Goal: Task Accomplishment & Management: Complete application form

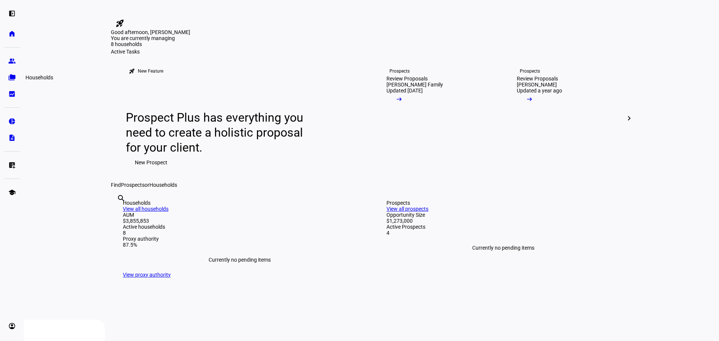
click at [14, 77] on eth-mat-symbol "folder_copy" at bounding box center [11, 77] width 7 height 7
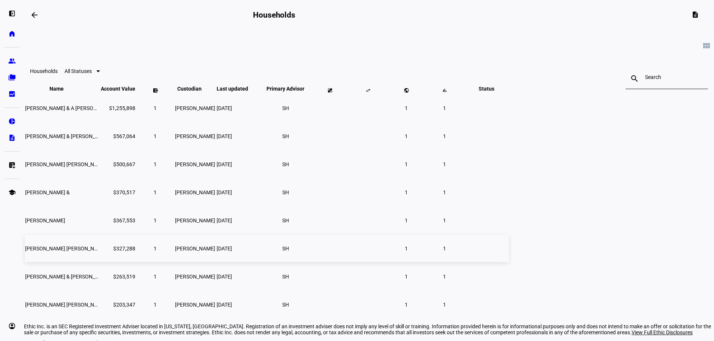
click at [118, 252] on span "[PERSON_NAME] [PERSON_NAME] Ttee" at bounding box center [71, 249] width 93 height 6
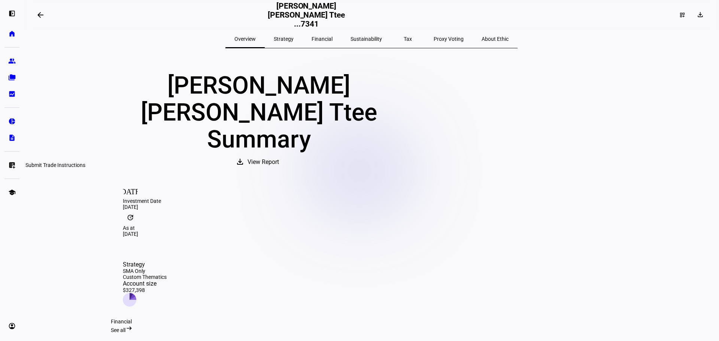
click at [13, 161] on link "list_alt_add Submit Trade Instructions" at bounding box center [11, 165] width 15 height 15
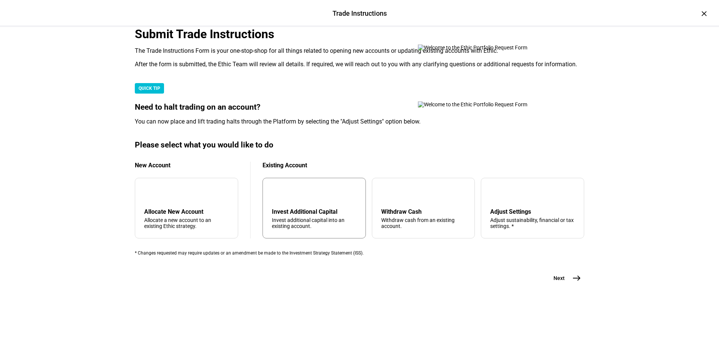
scroll to position [181, 0]
click at [324, 217] on div "Invest additional capital into an existing account." at bounding box center [314, 223] width 85 height 12
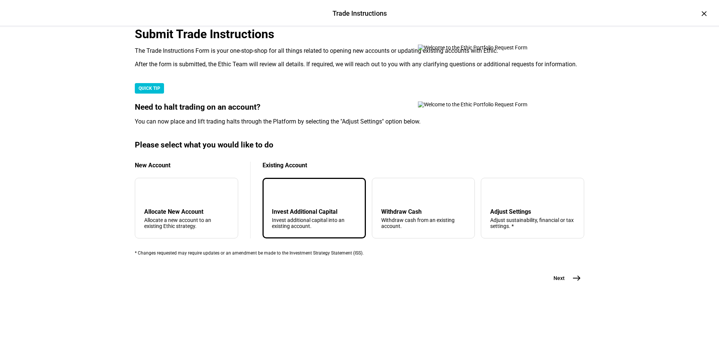
click at [571, 286] on span "east" at bounding box center [576, 278] width 15 height 15
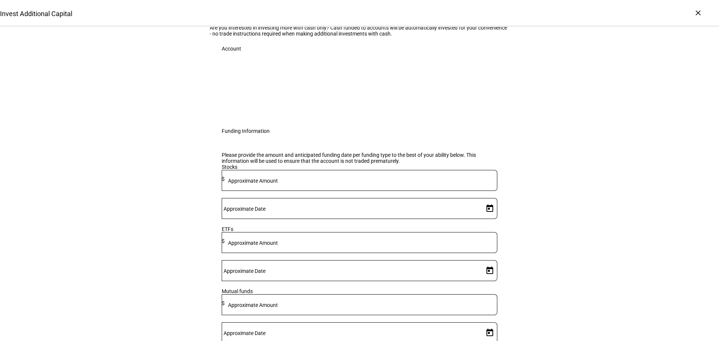
scroll to position [37, 0]
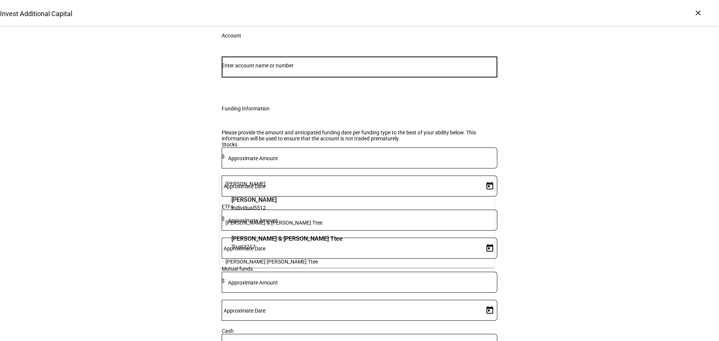
click at [348, 69] on input "Number" at bounding box center [360, 66] width 276 height 6
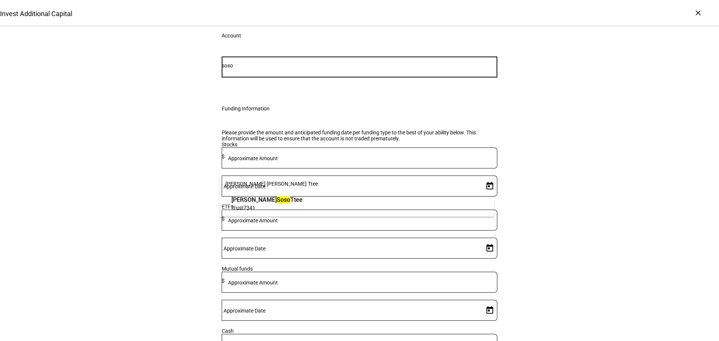
type input "soso"
click at [277, 200] on mark "Soso" at bounding box center [283, 199] width 13 height 7
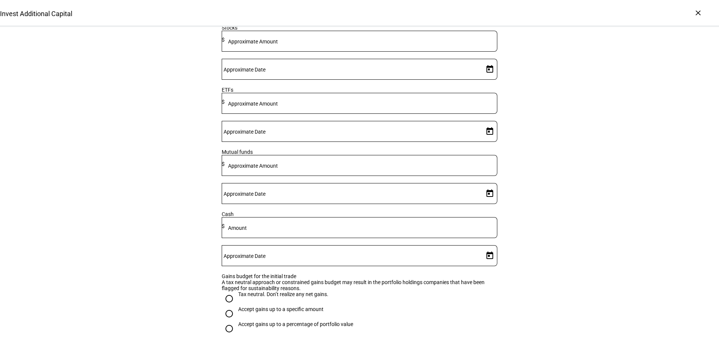
scroll to position [187, 0]
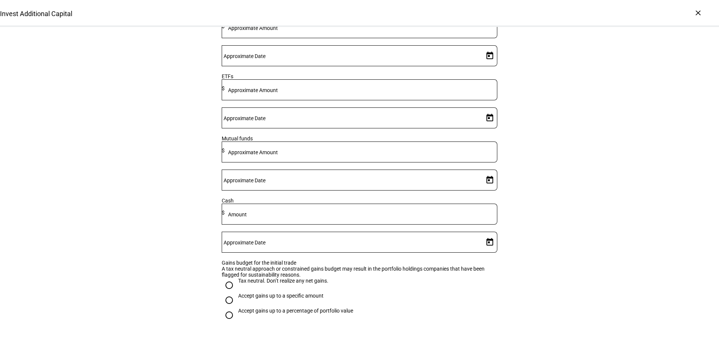
click at [226, 308] on input "Accept gains up to a specific amount" at bounding box center [229, 300] width 15 height 15
radio input "true"
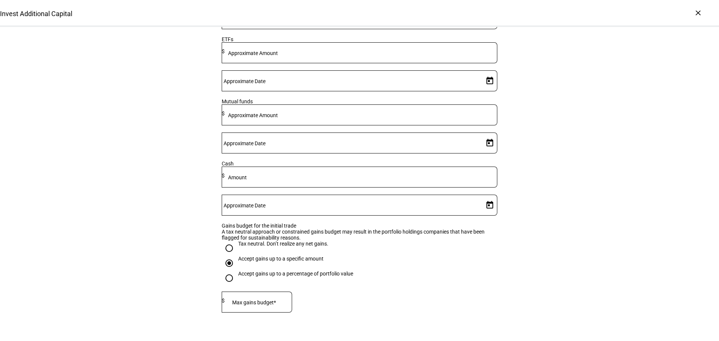
scroll to position [225, 0]
click at [289, 304] on div at bounding box center [258, 301] width 67 height 21
type input "5,000"
click at [379, 302] on eth-form-field-wrapper "Max gains budget* $ 5,000" at bounding box center [360, 305] width 276 height 28
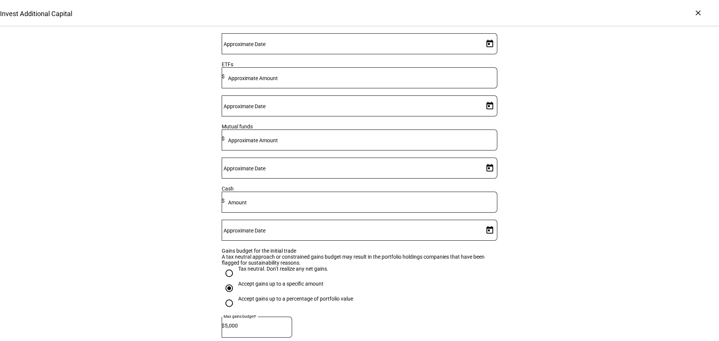
scroll to position [187, 0]
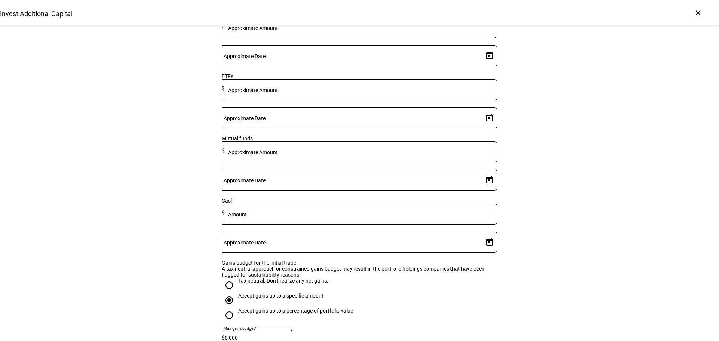
click at [278, 31] on mat-label "Approximate Amount" at bounding box center [253, 28] width 50 height 6
type input "70,000"
click at [485, 65] on span "Open calendar" at bounding box center [490, 56] width 18 height 18
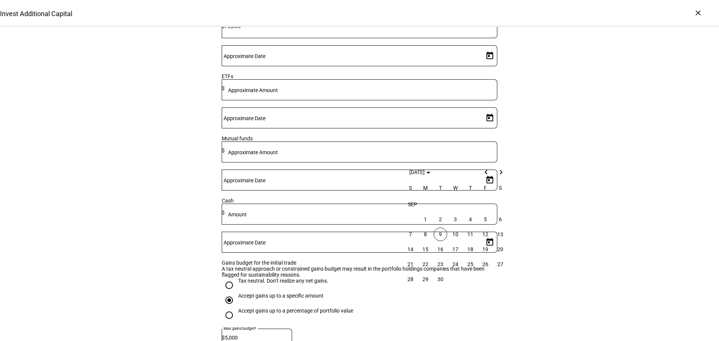
click at [441, 238] on span "9" at bounding box center [440, 234] width 13 height 13
type input "[DATE]"
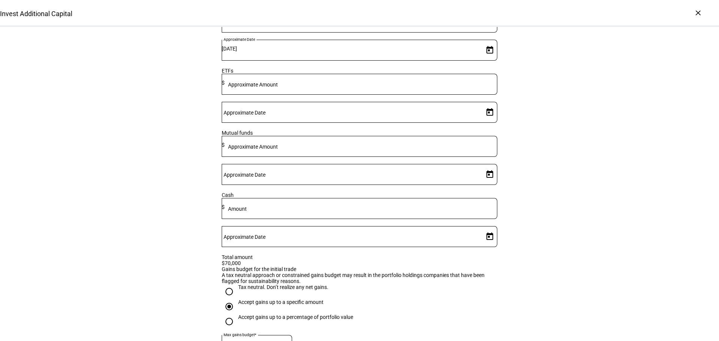
scroll to position [187, 0]
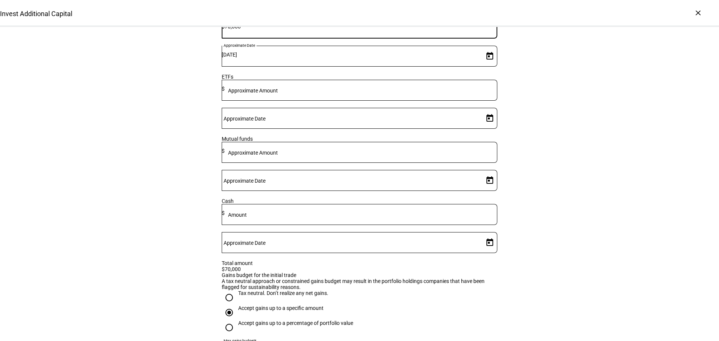
drag, startPoint x: 345, startPoint y: 146, endPoint x: 285, endPoint y: 143, distance: 60.4
click at [285, 74] on div "Stocks Approximate Amount $ 70,000 Approximate Date [DATE]" at bounding box center [360, 43] width 276 height 62
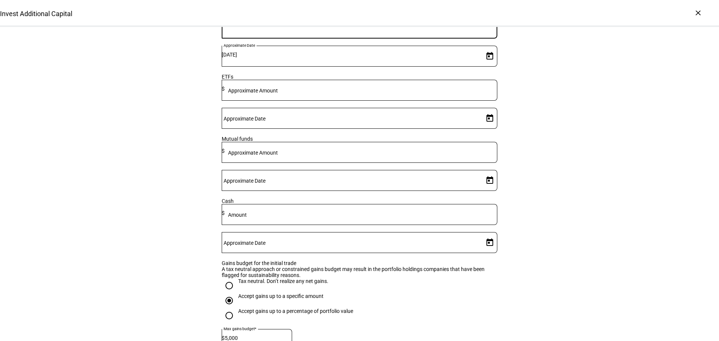
drag, startPoint x: 347, startPoint y: 176, endPoint x: 342, endPoint y: 175, distance: 4.9
click at [278, 94] on mat-label "Approximate Amount" at bounding box center [253, 91] width 50 height 6
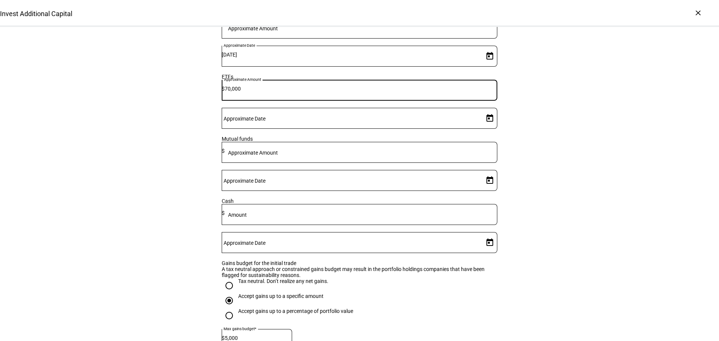
type input "70,000"
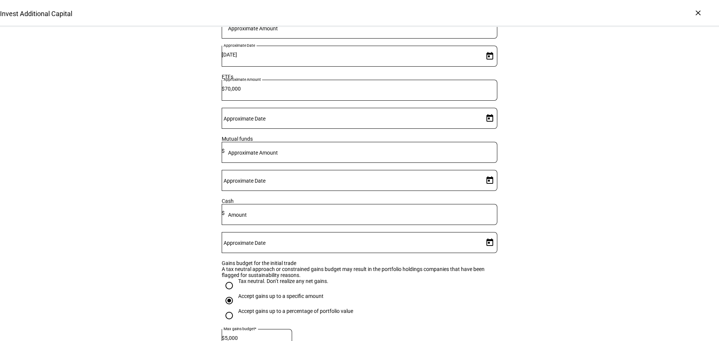
click at [483, 127] on span "Open calendar" at bounding box center [490, 118] width 18 height 18
click at [442, 261] on span "9" at bounding box center [440, 261] width 13 height 13
type input "[DATE]"
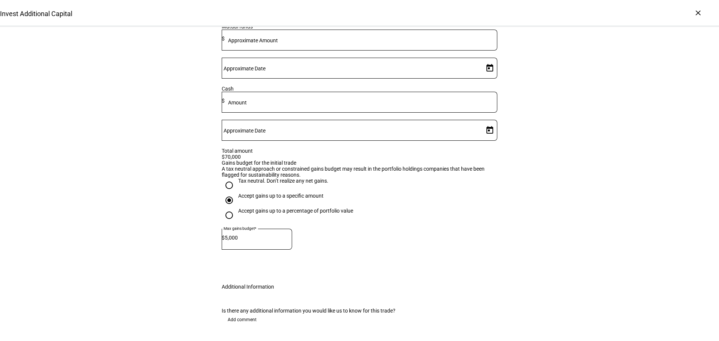
scroll to position [374, 0]
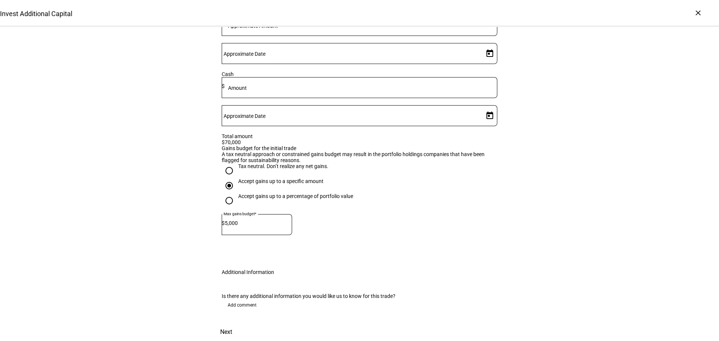
click at [232, 323] on span "Next" at bounding box center [226, 332] width 12 height 18
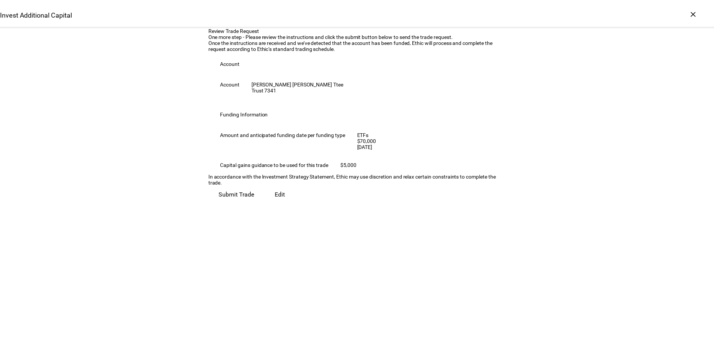
scroll to position [0, 0]
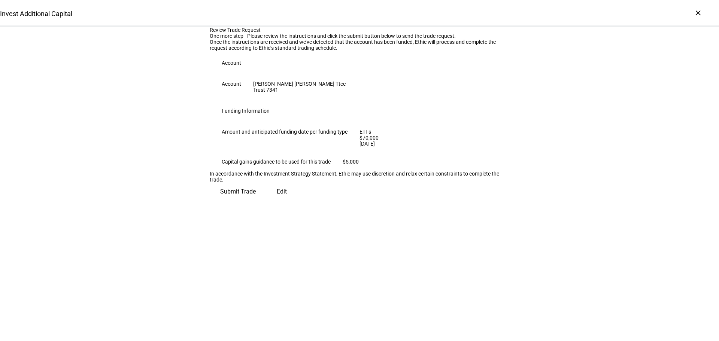
click at [256, 201] on span "Submit Trade" at bounding box center [238, 192] width 36 height 18
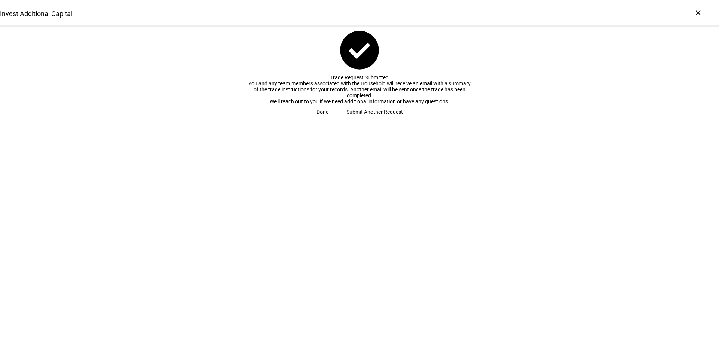
click at [329, 120] on span "Done" at bounding box center [323, 112] width 12 height 15
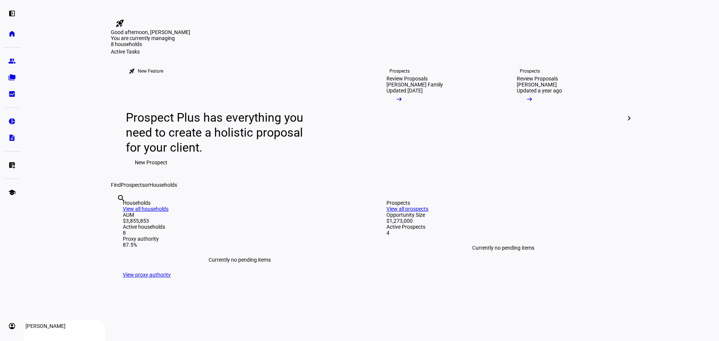
click at [13, 326] on eth-mat-symbol "account_circle" at bounding box center [11, 326] width 7 height 7
click at [30, 289] on span "Profile" at bounding box center [22, 291] width 15 height 7
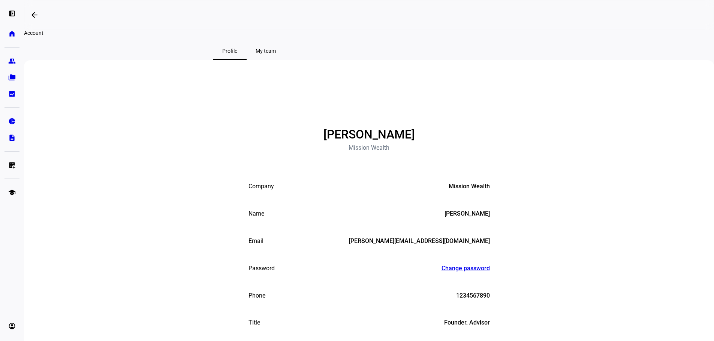
scroll to position [112, 0]
